Goal: Navigation & Orientation: Find specific page/section

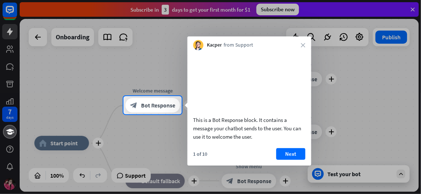
click at [367, 94] on div at bounding box center [210, 48] width 421 height 96
click at [301, 43] on icon "close" at bounding box center [303, 45] width 4 height 4
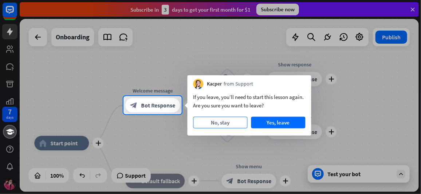
click at [236, 123] on button "No, stay" at bounding box center [220, 123] width 54 height 12
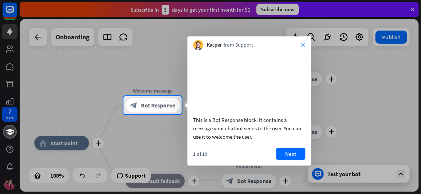
click at [305, 43] on icon "close" at bounding box center [303, 45] width 4 height 4
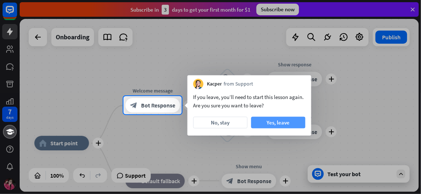
click at [284, 123] on button "Yes, leave" at bounding box center [278, 123] width 54 height 12
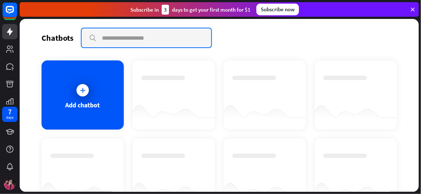
click at [145, 40] on input "text" at bounding box center [147, 37] width 130 height 19
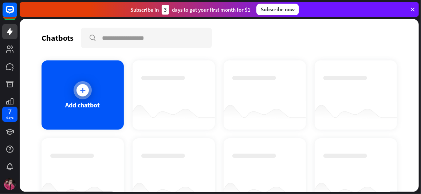
click at [83, 104] on div "Add chatbot" at bounding box center [83, 105] width 35 height 8
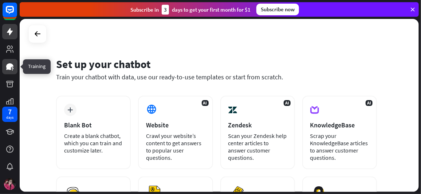
click at [7, 68] on icon at bounding box center [9, 66] width 7 height 7
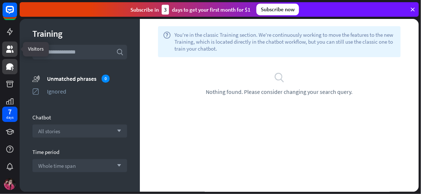
click at [14, 50] on icon at bounding box center [9, 49] width 9 height 9
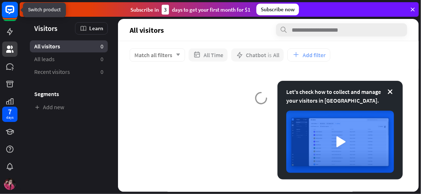
click at [9, 11] on rect at bounding box center [10, 10] width 16 height 16
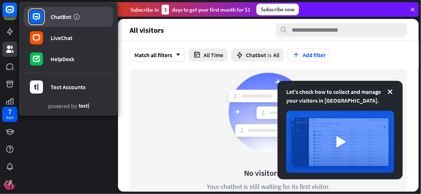
click at [54, 19] on div "ChatBot" at bounding box center [61, 16] width 21 height 7
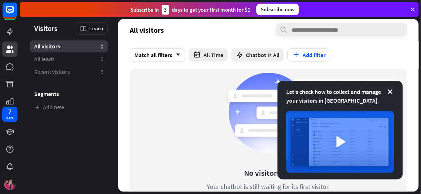
click at [396, 91] on div "Let's check how to collect and manage your visitors in [GEOGRAPHIC_DATA]." at bounding box center [339, 130] width 125 height 99
click at [393, 91] on icon at bounding box center [389, 91] width 7 height 7
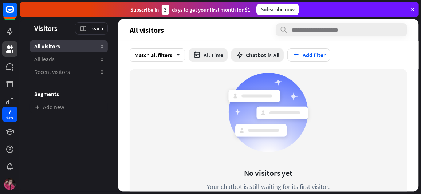
click at [415, 8] on icon at bounding box center [412, 9] width 7 height 7
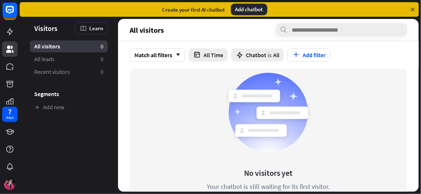
click at [236, 12] on div "Add chatbot" at bounding box center [249, 10] width 36 height 12
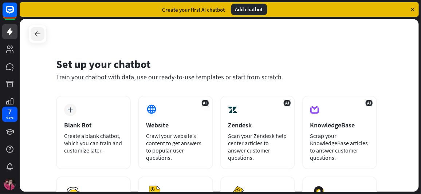
click at [38, 37] on icon at bounding box center [37, 33] width 9 height 9
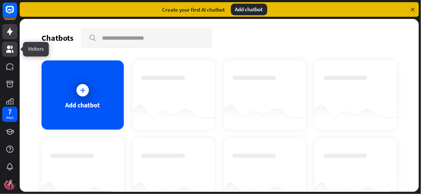
click at [2, 52] on link at bounding box center [9, 49] width 15 height 15
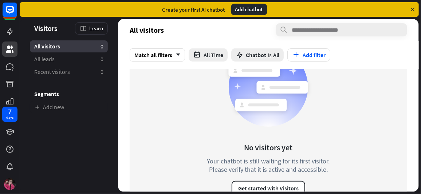
scroll to position [36, 0]
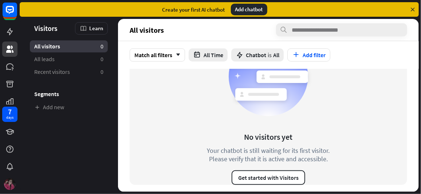
click at [7, 185] on img at bounding box center [10, 184] width 12 height 12
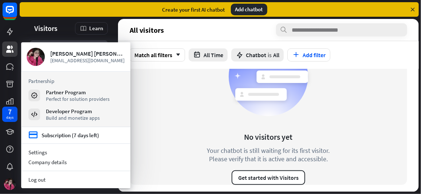
drag, startPoint x: 150, startPoint y: 114, endPoint x: 145, endPoint y: 115, distance: 6.0
click at [150, 114] on div "No visitors yet Your chatbot is still waiting for its first visitor. Please ver…" at bounding box center [268, 109] width 277 height 152
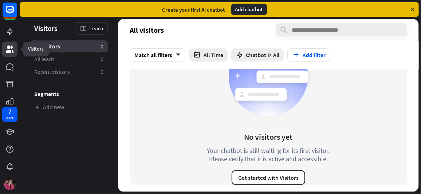
click at [11, 51] on icon at bounding box center [9, 49] width 7 height 7
click at [9, 11] on rect at bounding box center [10, 10] width 16 height 16
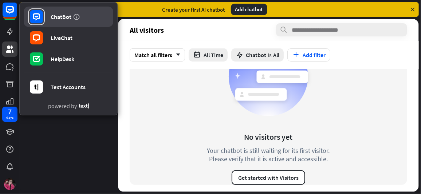
click at [62, 21] on link "ChatBot" at bounding box center [69, 17] width 90 height 20
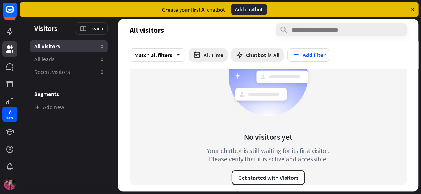
click at [18, 15] on div at bounding box center [10, 52] width 20 height 104
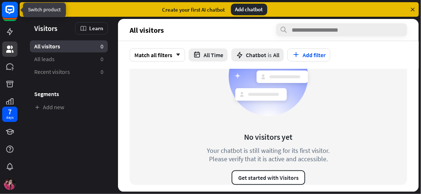
click at [13, 14] on rect at bounding box center [10, 10] width 16 height 16
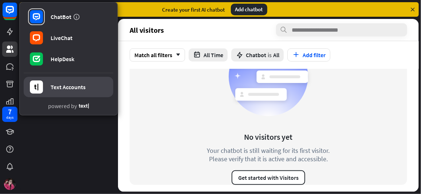
click at [73, 86] on div "Text Accounts" at bounding box center [68, 86] width 35 height 7
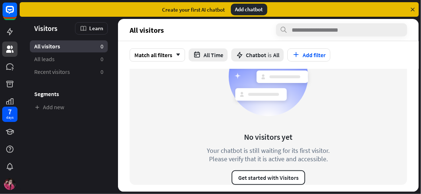
drag, startPoint x: 44, startPoint y: 31, endPoint x: 42, endPoint y: 34, distance: 3.9
click at [44, 31] on span "Visitors" at bounding box center [45, 28] width 23 height 8
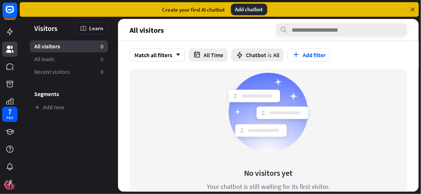
click at [43, 28] on span "Visitors" at bounding box center [45, 28] width 23 height 8
click at [88, 24] on div "Learn" at bounding box center [91, 28] width 33 height 12
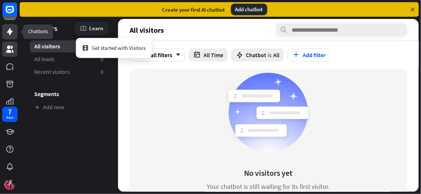
click at [9, 33] on icon at bounding box center [10, 31] width 6 height 7
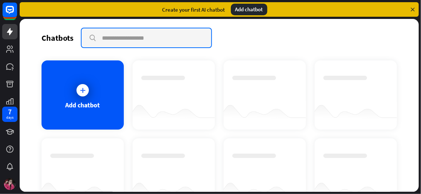
click at [158, 40] on input "text" at bounding box center [147, 37] width 130 height 19
